Goal: Task Accomplishment & Management: Complete application form

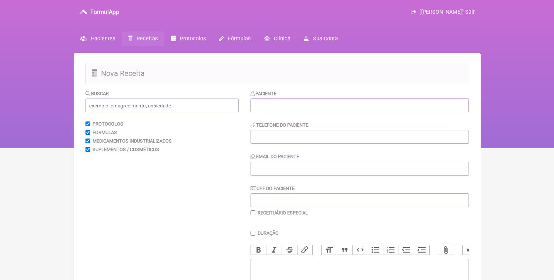
click at [331, 105] on input "text" at bounding box center [360, 105] width 218 height 14
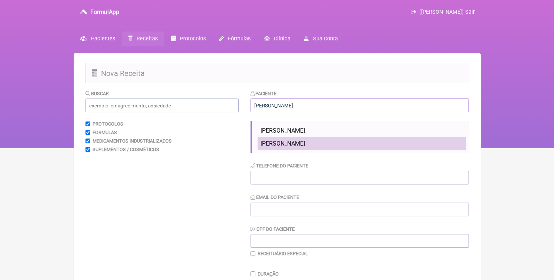
type input "[PERSON_NAME]"
click at [336, 140] on li "[PERSON_NAME]" at bounding box center [362, 143] width 208 height 13
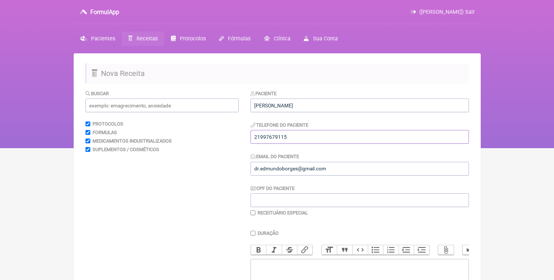
click at [296, 137] on input "tel" at bounding box center [360, 137] width 218 height 14
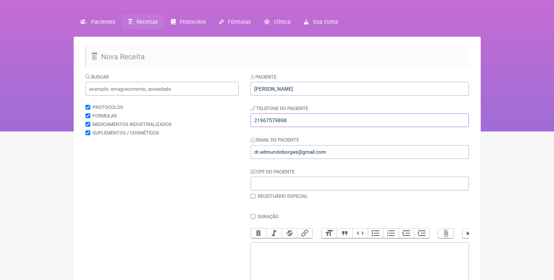
scroll to position [102, 0]
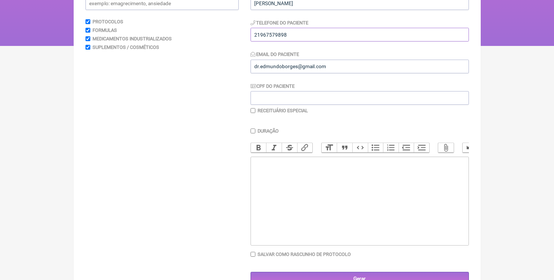
type input "21967579898"
click at [307, 209] on trix-editor at bounding box center [360, 201] width 218 height 89
paste trix-editor "<div>21967579898</div>"
paste trix-editor "<div>1) MANIPULADO<br>Oxandrolona 15mg<br>HMB 180mg<br>Posologia: tomar 01 dose…"
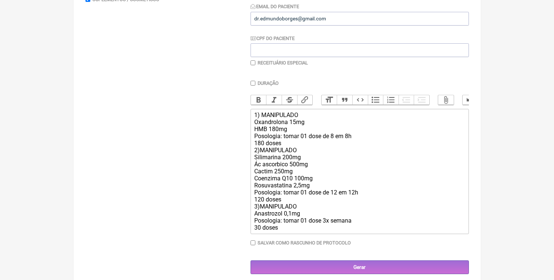
scroll to position [164, 0]
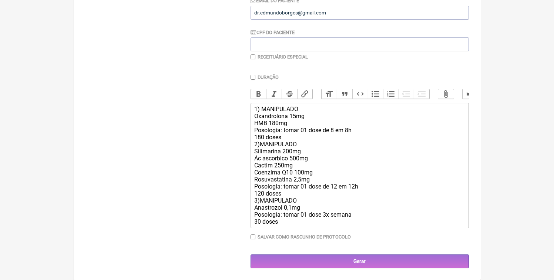
click at [286, 138] on div "1) MANIPULADO Oxandrolona 15mg HMB 180mg Posologia: tomar 01 dose de 8 em 8h 18…" at bounding box center [359, 165] width 210 height 120
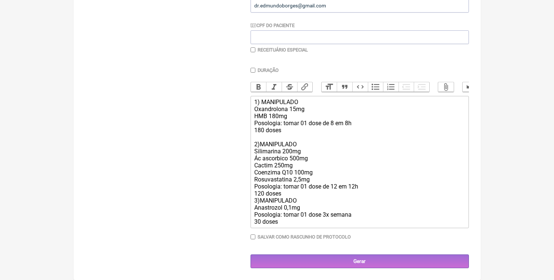
click at [286, 200] on div "1) MANIPULADO Oxandrolona 15mg HMB 180mg Posologia: tomar 01 dose de 8 em 8h 18…" at bounding box center [359, 161] width 210 height 127
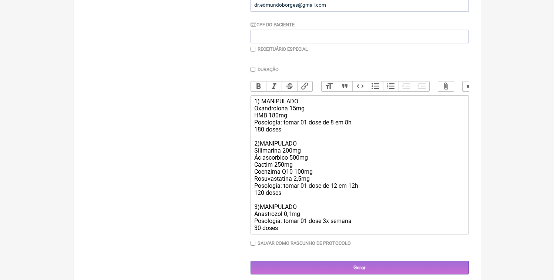
type trix-editor "<div>1) MANIPULADO<br>Oxandrolona 15mg<br>HMB 180mg<br>Posologia: tomar 01 dose…"
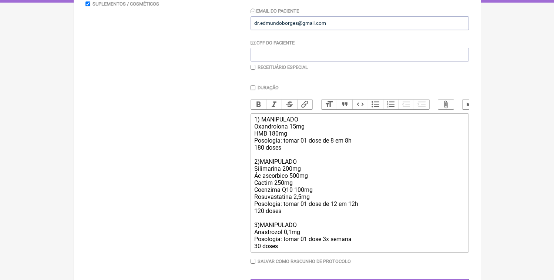
scroll to position [178, 0]
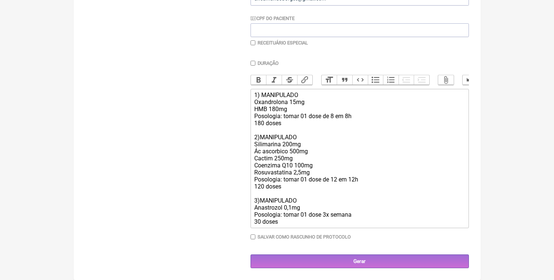
click at [284, 40] on label "Receituário Especial" at bounding box center [283, 43] width 50 height 6
checkbox input "true"
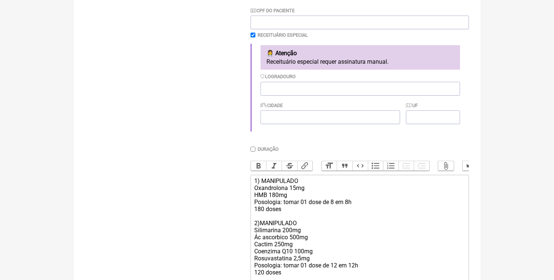
scroll to position [273, 0]
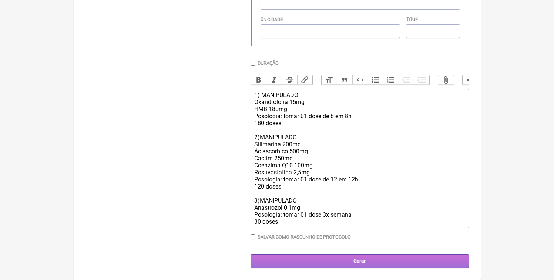
click at [322, 262] on input "Gerar" at bounding box center [360, 261] width 218 height 14
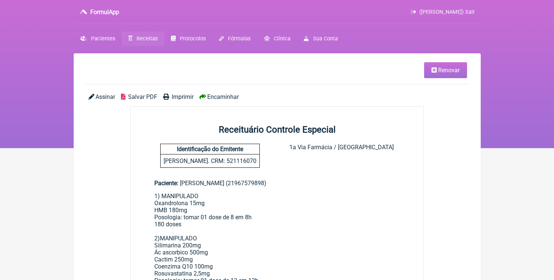
click at [134, 97] on span "Salvar PDF" at bounding box center [142, 96] width 29 height 7
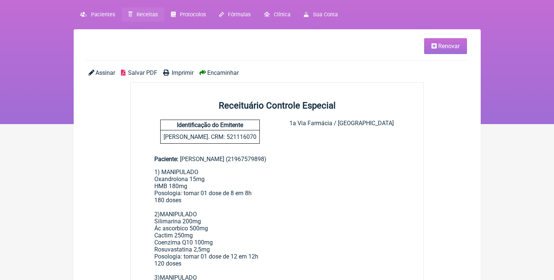
click at [143, 76] on span "Salvar PDF" at bounding box center [142, 72] width 29 height 7
click at [135, 18] on link "Receitas" at bounding box center [143, 14] width 43 height 14
